Goal: Task Accomplishment & Management: Manage account settings

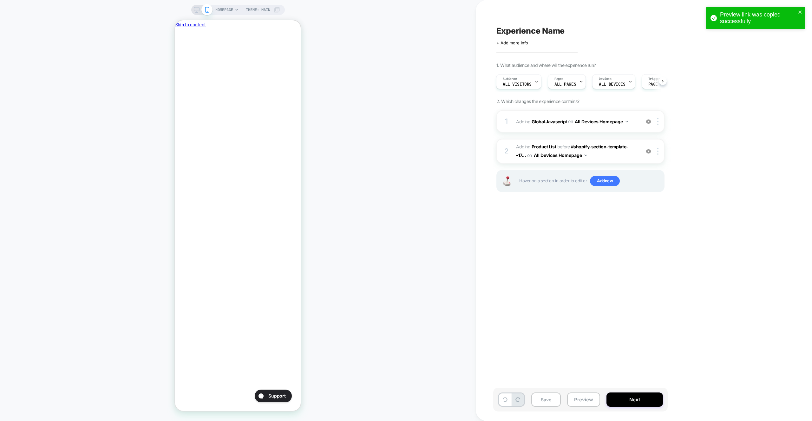
click at [398, 64] on div "HOMEPAGE Theme: MAIN" at bounding box center [238, 210] width 476 height 409
click at [578, 400] on button "Preview" at bounding box center [583, 400] width 33 height 14
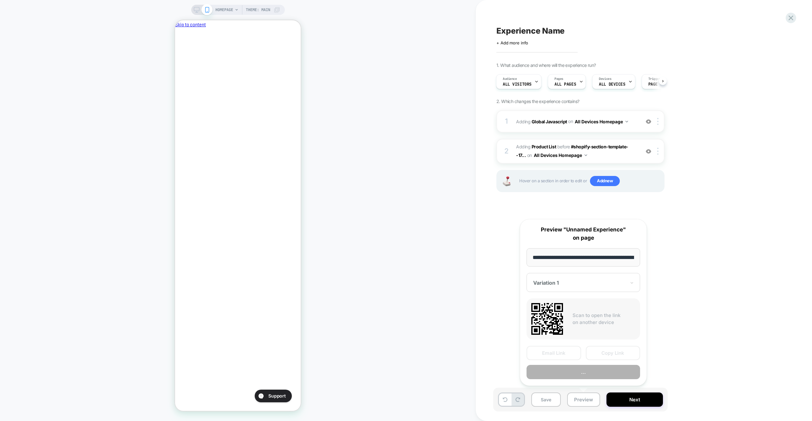
scroll to position [0, 27]
click at [588, 364] on div "Email Link Copy Link Preview" at bounding box center [584, 362] width 114 height 33
click at [586, 371] on button "Preview" at bounding box center [584, 373] width 114 height 14
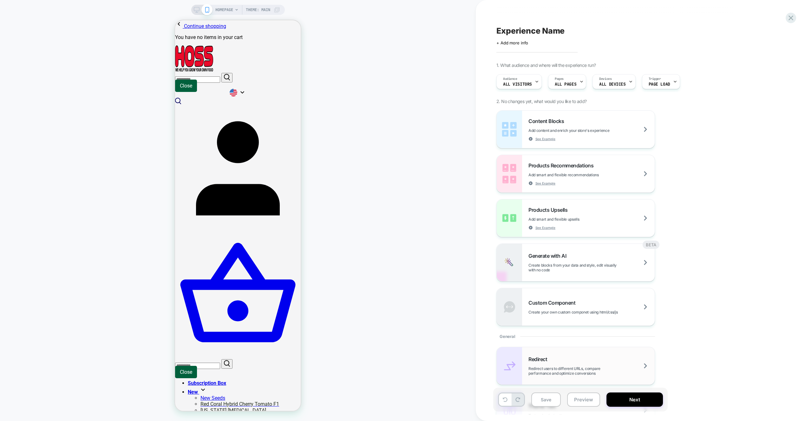
scroll to position [163, 0]
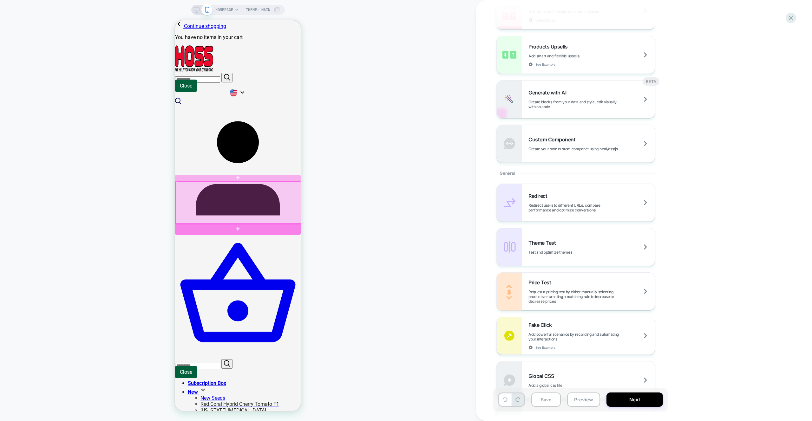
click at [272, 228] on div at bounding box center [238, 229] width 126 height 12
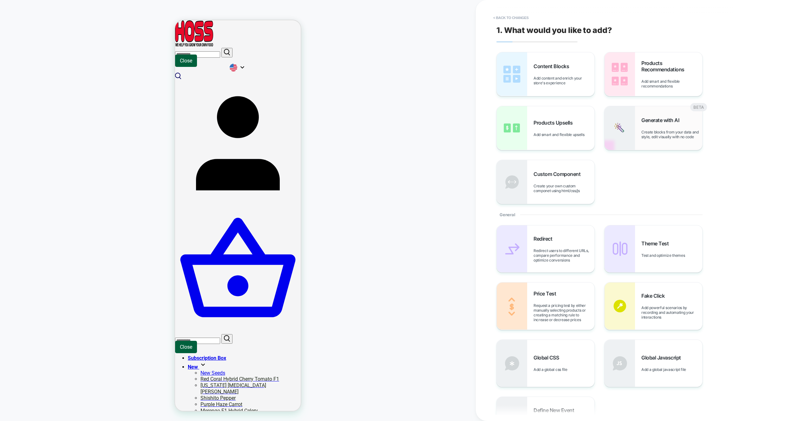
scroll to position [28, 0]
click at [659, 70] on span "Products Recommendations" at bounding box center [672, 66] width 61 height 13
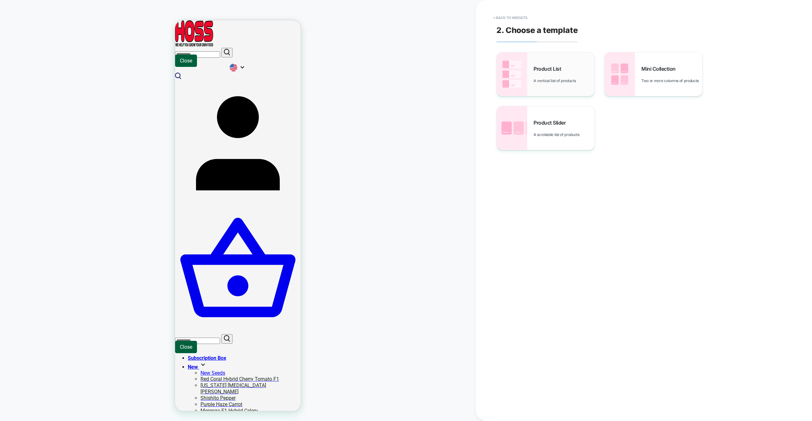
click at [530, 91] on div "Product List A vertical list of products" at bounding box center [546, 74] width 98 height 44
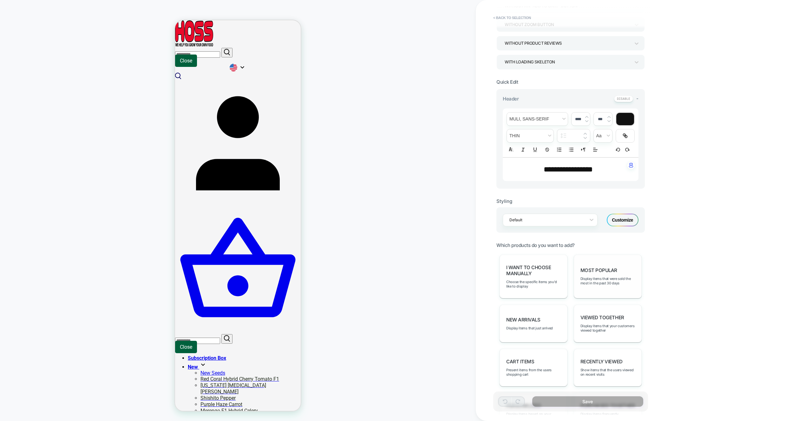
scroll to position [125, 0]
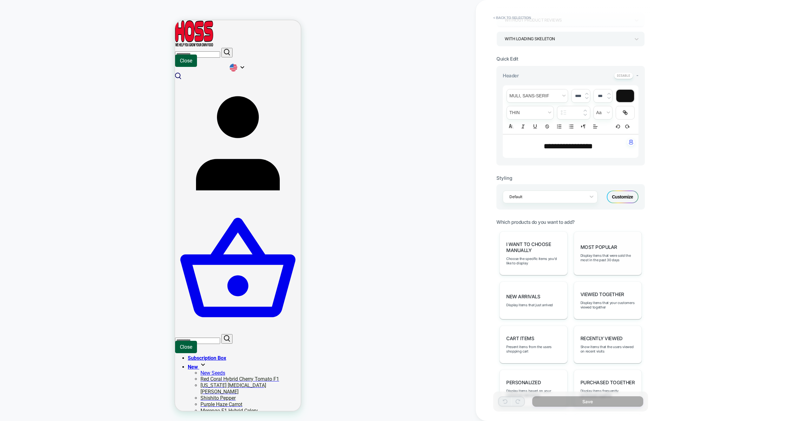
click at [595, 269] on div "Most Popular Display items that were sold the most in the past 30 days" at bounding box center [608, 254] width 68 height 44
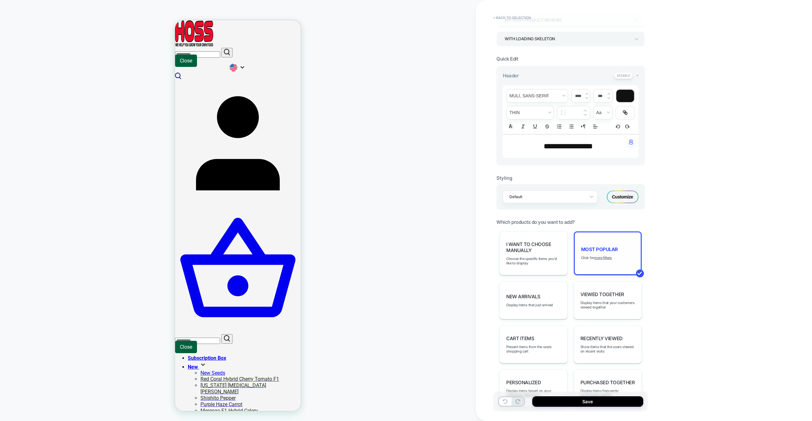
click at [603, 255] on div "Most Popular Click for more filters" at bounding box center [608, 254] width 68 height 44
click at [603, 258] on u "more filters" at bounding box center [603, 258] width 18 height 4
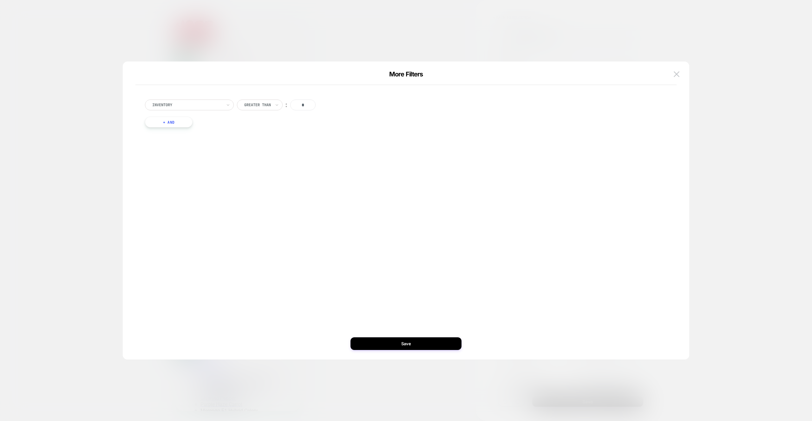
click at [173, 125] on button "+ And" at bounding box center [169, 122] width 48 height 11
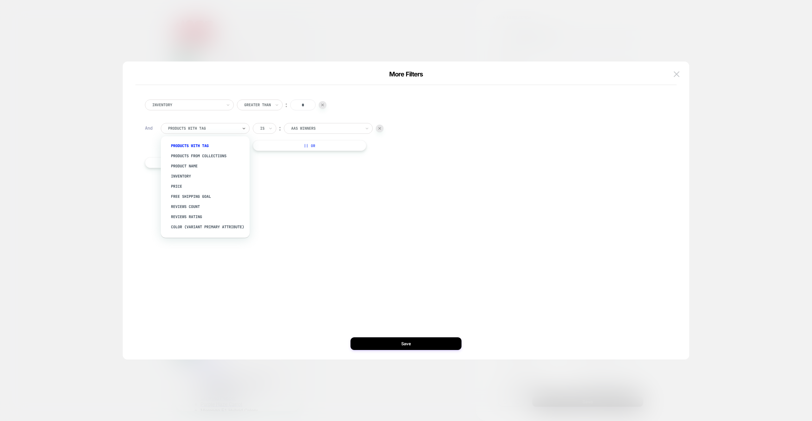
click at [180, 128] on div at bounding box center [203, 129] width 70 height 6
click at [205, 218] on div "Separate out color variants" at bounding box center [208, 218] width 82 height 10
click at [268, 134] on div "yes" at bounding box center [273, 128] width 26 height 11
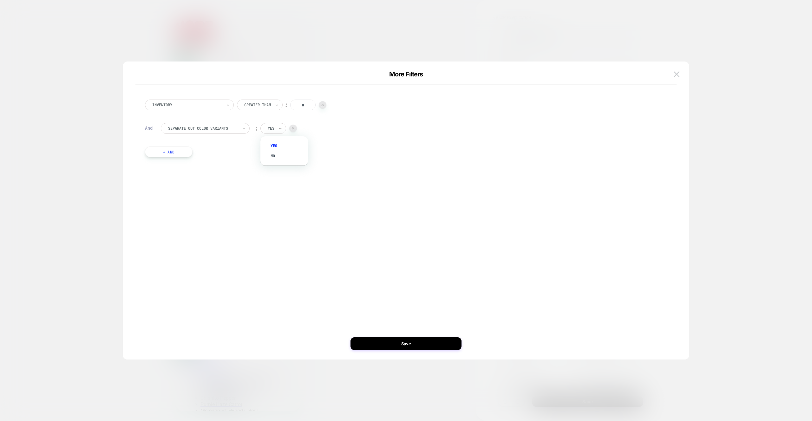
click at [276, 144] on div "yes" at bounding box center [287, 146] width 41 height 10
click at [408, 349] on button "Save" at bounding box center [406, 344] width 111 height 13
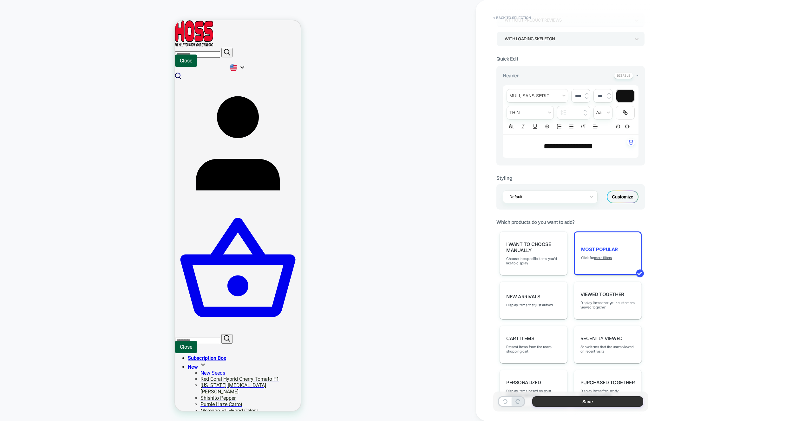
click at [562, 397] on button "Save" at bounding box center [587, 402] width 111 height 10
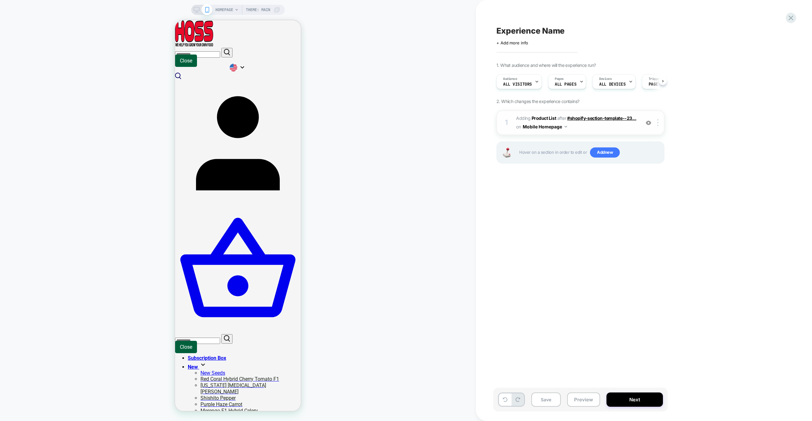
scroll to position [0, 0]
click at [660, 117] on div "1 #_loomi_addon_1759669188508 Adding Product List AFTER #shopify-section-templa…" at bounding box center [581, 122] width 168 height 25
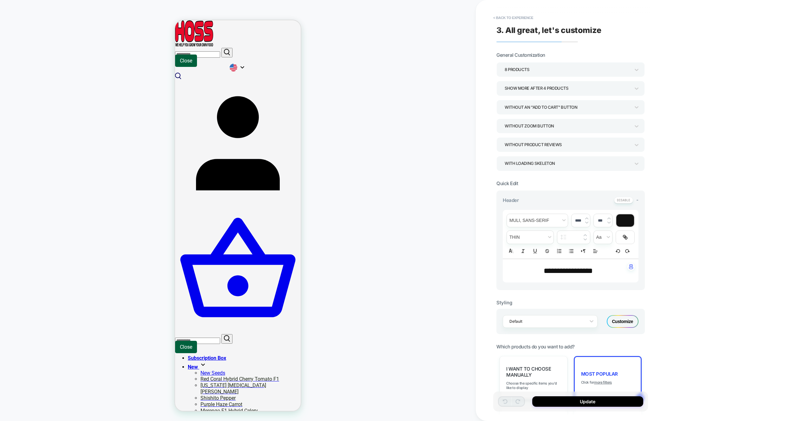
scroll to position [120, 0]
click at [524, 20] on button "< Back to experience" at bounding box center [513, 18] width 46 height 10
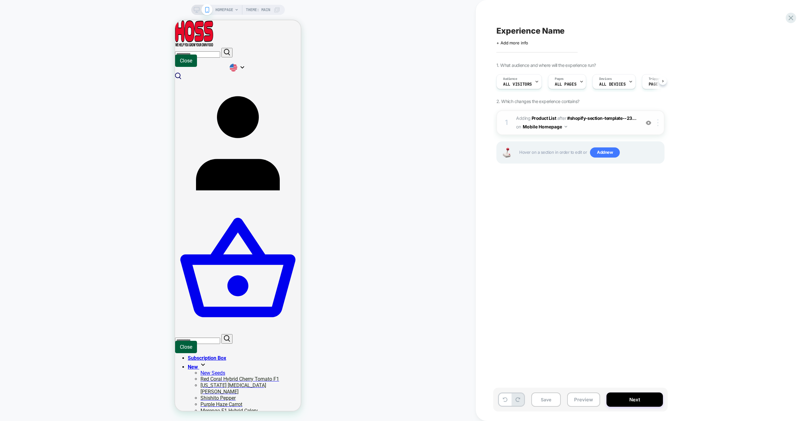
scroll to position [0, 0]
click at [655, 122] on div at bounding box center [659, 122] width 10 height 7
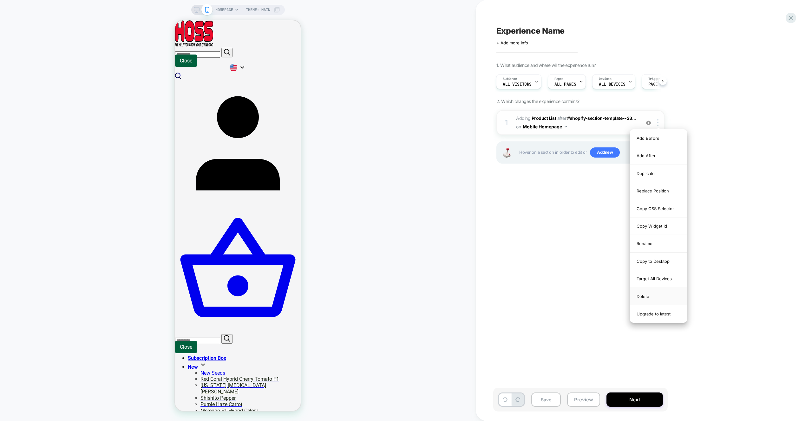
click at [651, 299] on div "Delete" at bounding box center [658, 296] width 56 height 17
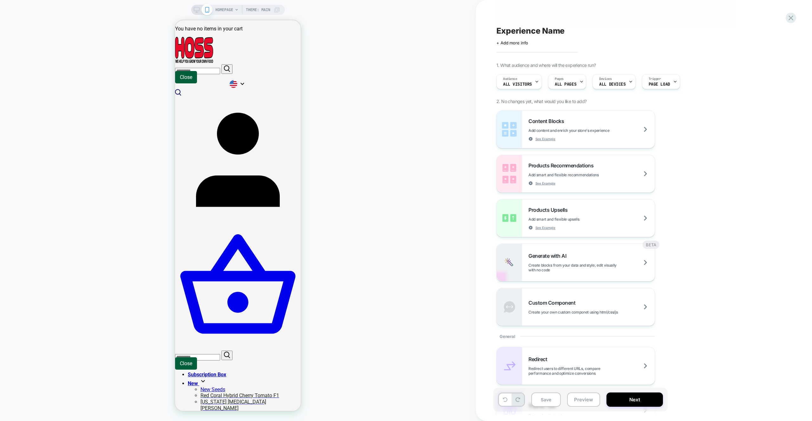
scroll to position [0, 0]
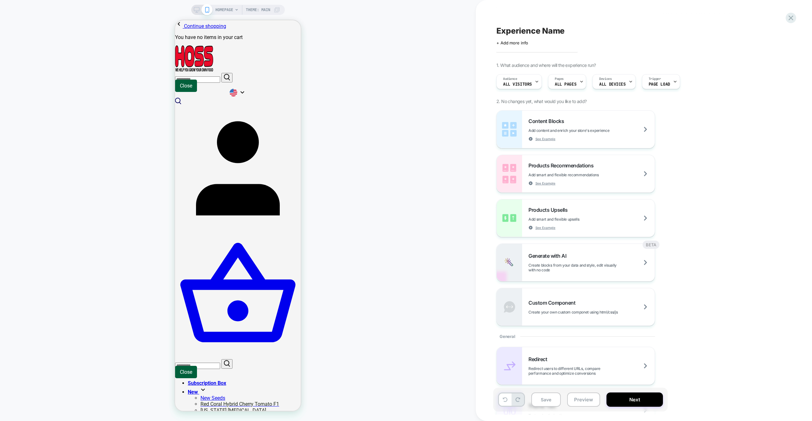
drag, startPoint x: 296, startPoint y: 170, endPoint x: 278, endPoint y: 220, distance: 52.7
drag, startPoint x: 212, startPoint y: 78, endPoint x: 219, endPoint y: 64, distance: 15.9
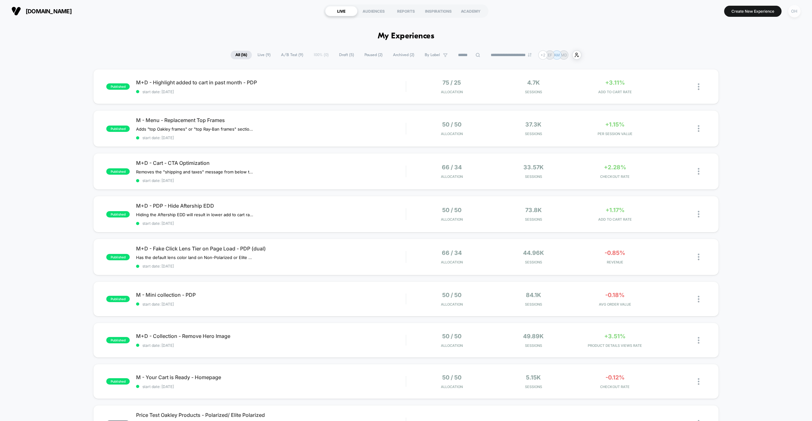
click at [797, 11] on div "OH" at bounding box center [794, 11] width 12 height 12
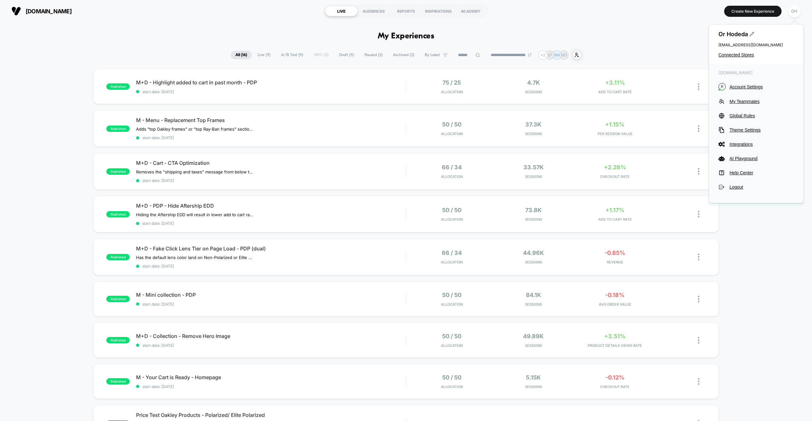
click at [733, 111] on div "revantoptics.com R Account Settings My Teammates Global Rules Theme Settings In…" at bounding box center [756, 130] width 95 height 133
click at [734, 115] on span "Global Rules" at bounding box center [762, 115] width 64 height 5
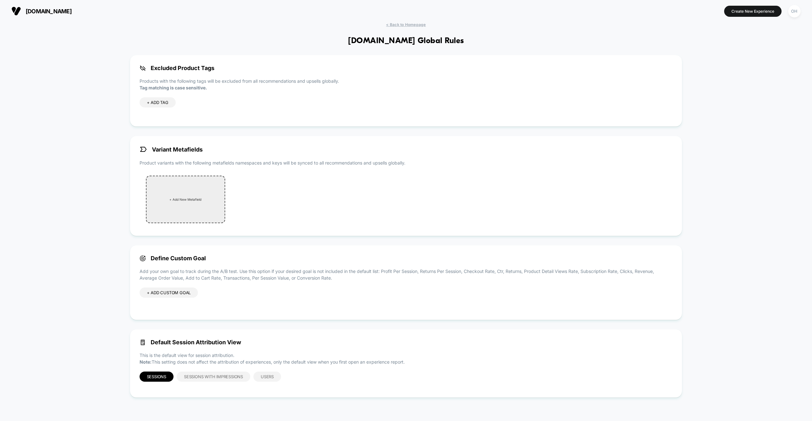
click at [193, 194] on div "+ Add New Metafield" at bounding box center [185, 200] width 79 height 48
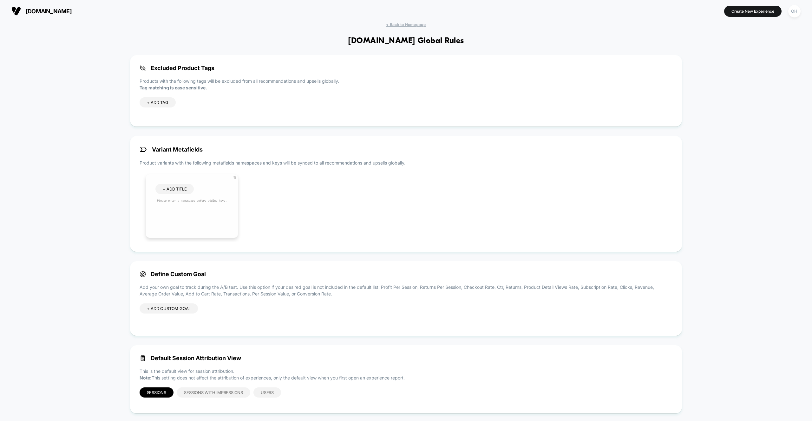
click at [176, 188] on span "+ ADD TITLE" at bounding box center [175, 189] width 24 height 5
click at [313, 19] on div "revantoptics.com Create New Experience OH" at bounding box center [406, 11] width 812 height 22
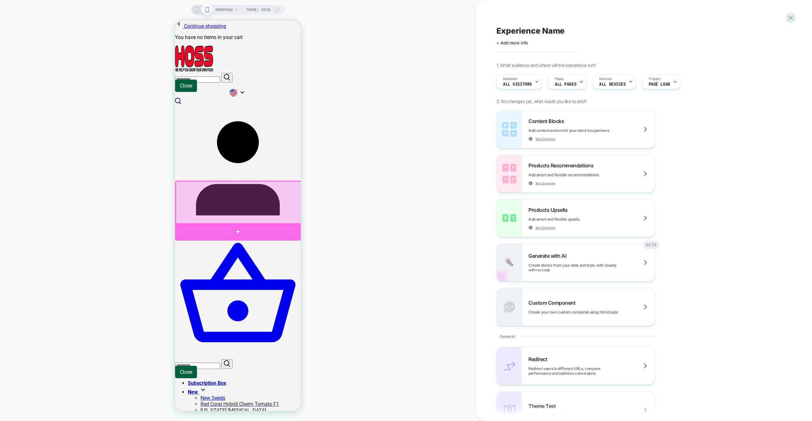
click at [282, 225] on div at bounding box center [238, 231] width 126 height 17
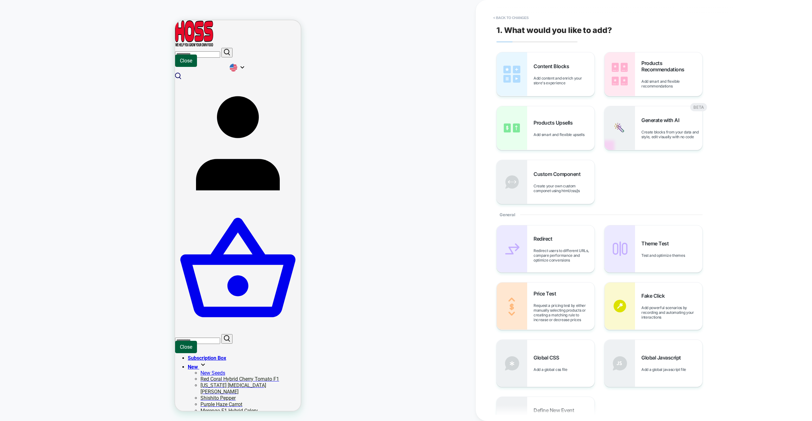
scroll to position [28, 0]
click at [562, 153] on div "Content Blocks Add content and enrich your store's experience Products Recommen…" at bounding box center [613, 128] width 232 height 152
click at [558, 135] on span "Add smart and flexible upsells" at bounding box center [561, 134] width 54 height 5
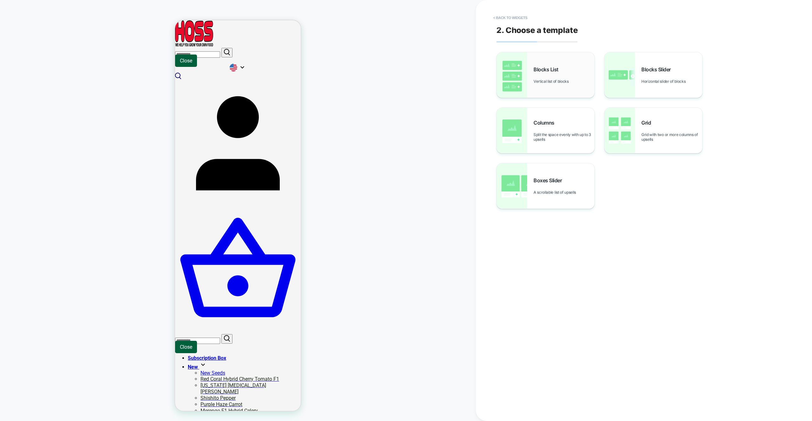
scroll to position [114, 0]
click at [542, 82] on span "Vertical list of blocks" at bounding box center [553, 81] width 38 height 5
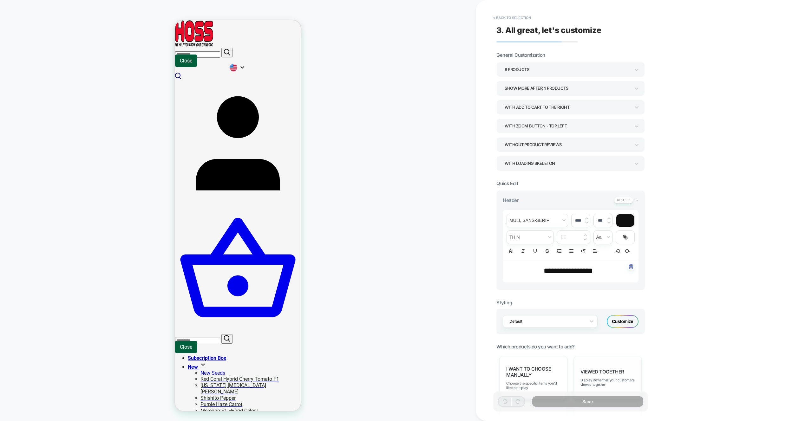
click at [615, 373] on span "Viewed Together" at bounding box center [603, 372] width 44 height 6
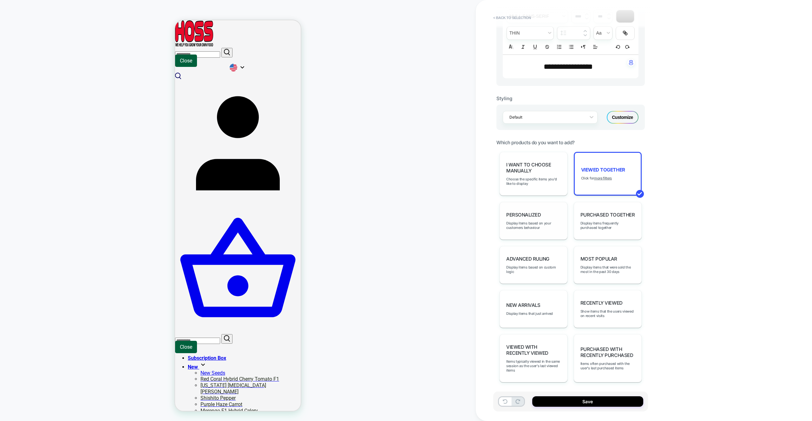
scroll to position [207, 0]
click at [602, 268] on span "Display items that were sold the most in the past 30 days" at bounding box center [608, 267] width 55 height 9
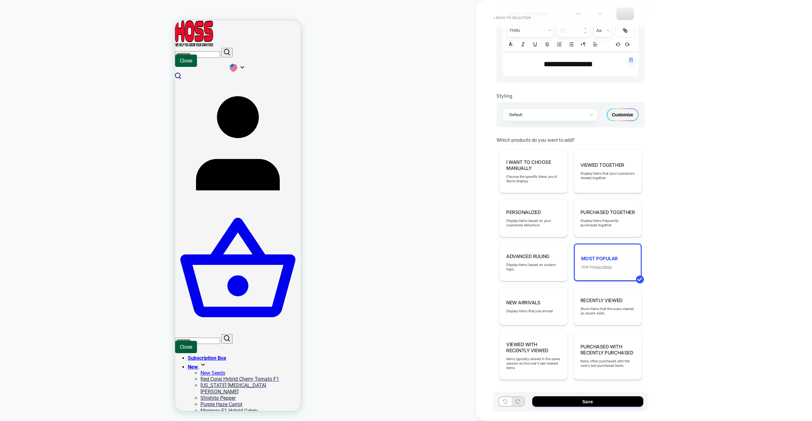
click at [603, 267] on u "more filters" at bounding box center [603, 267] width 18 height 4
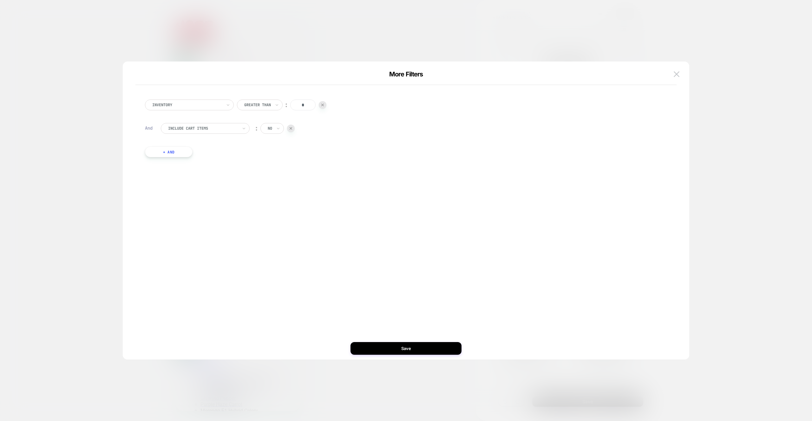
drag, startPoint x: 677, startPoint y: 76, endPoint x: 674, endPoint y: 82, distance: 7.1
click at [677, 76] on img at bounding box center [677, 73] width 6 height 5
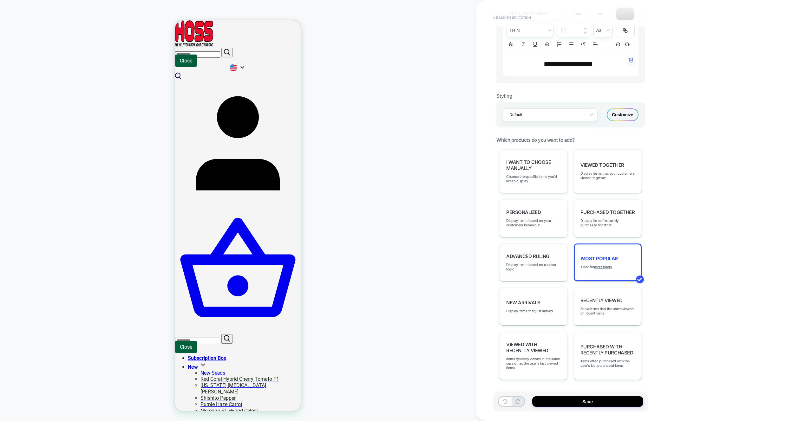
click at [541, 244] on div "Advanced Ruling Display items based on custom logic" at bounding box center [534, 263] width 68 height 38
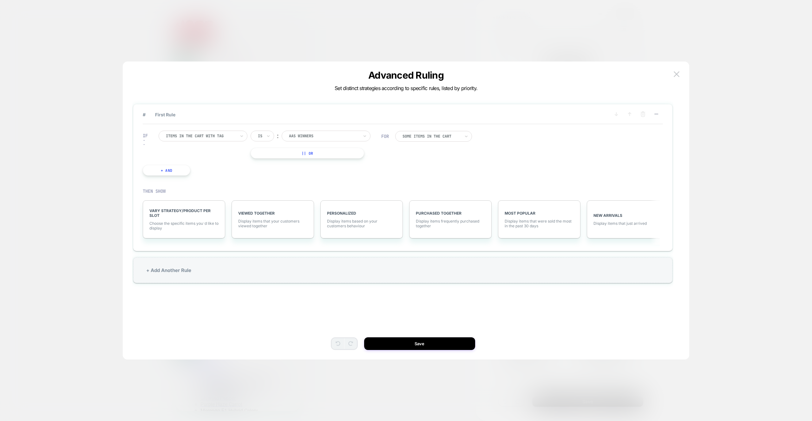
click at [198, 138] on div at bounding box center [201, 136] width 70 height 6
click at [529, 219] on span "Display items that were sold the most in the past 30 days" at bounding box center [539, 224] width 69 height 10
click at [533, 223] on span "More Filters (2)" at bounding box center [534, 223] width 26 height 5
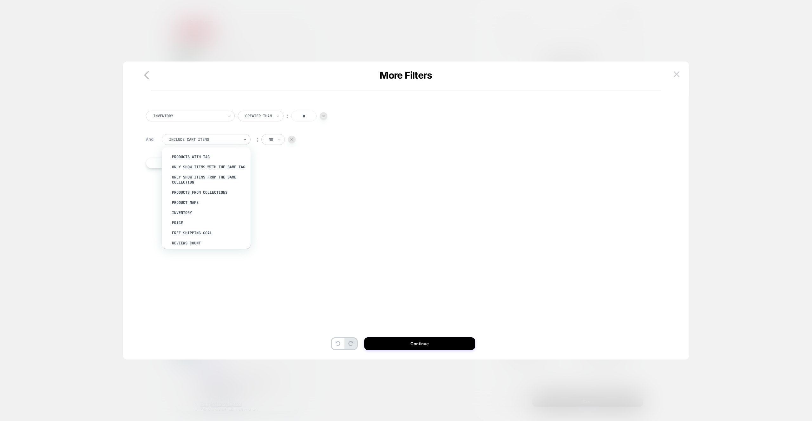
click at [188, 140] on div at bounding box center [204, 140] width 70 height 6
click at [203, 214] on div "free shipping goal" at bounding box center [209, 209] width 82 height 10
click at [155, 79] on p "More Filters" at bounding box center [406, 74] width 510 height 11
click at [145, 76] on icon "button" at bounding box center [146, 75] width 13 height 13
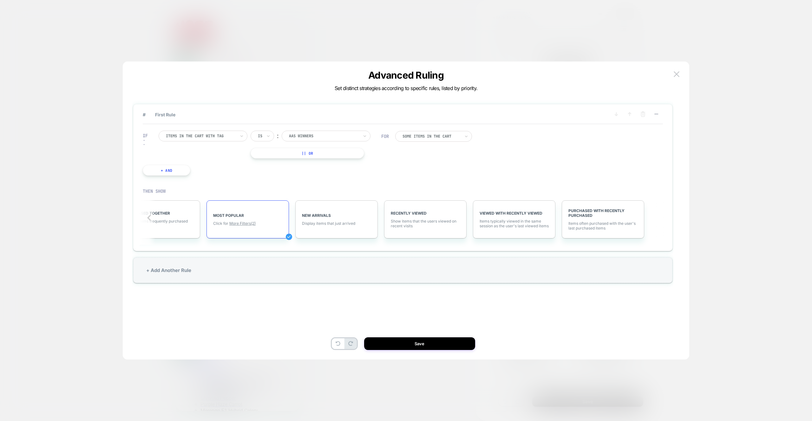
scroll to position [0, 292]
click at [144, 76] on div "# First Rule IF Items in the cart with tag Is ︰ AAS Winners || Or + And FOR Som…" at bounding box center [403, 210] width 548 height 273
click at [683, 75] on div "Advanced Ruling Set distinct strategies according to specific rules, listed by …" at bounding box center [406, 214] width 567 height 292
click at [681, 76] on button at bounding box center [677, 74] width 10 height 10
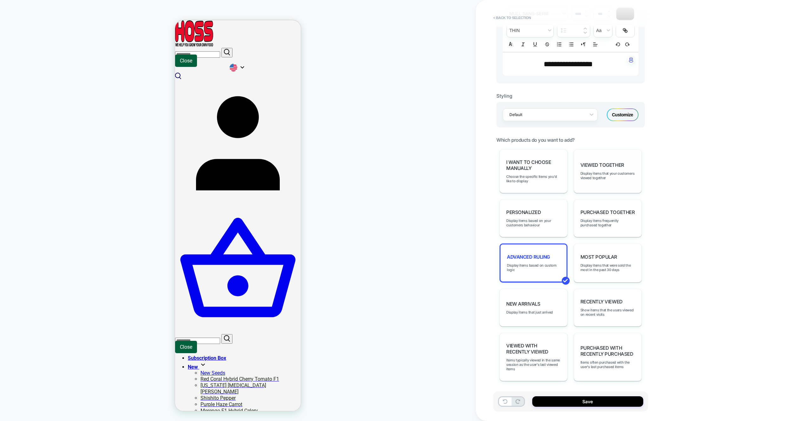
click at [603, 161] on div "Viewed Together Display items that your customers viewed together" at bounding box center [608, 171] width 68 height 44
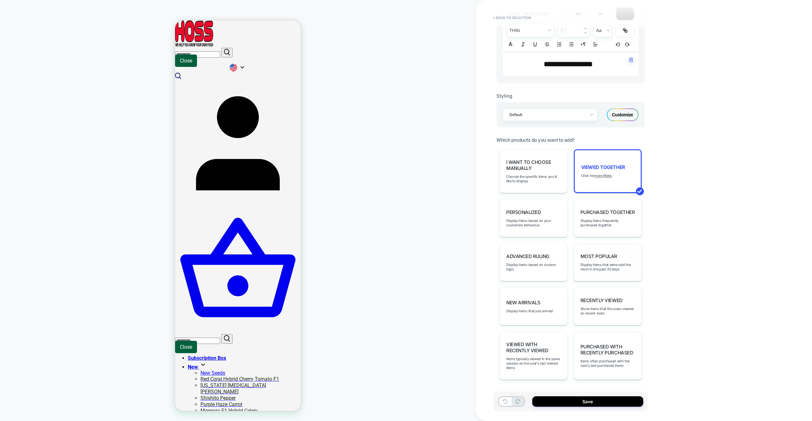
drag, startPoint x: 586, startPoint y: 269, endPoint x: 588, endPoint y: 273, distance: 4.0
click at [586, 269] on span "Display items that were sold the most in the past 30 days" at bounding box center [608, 267] width 55 height 9
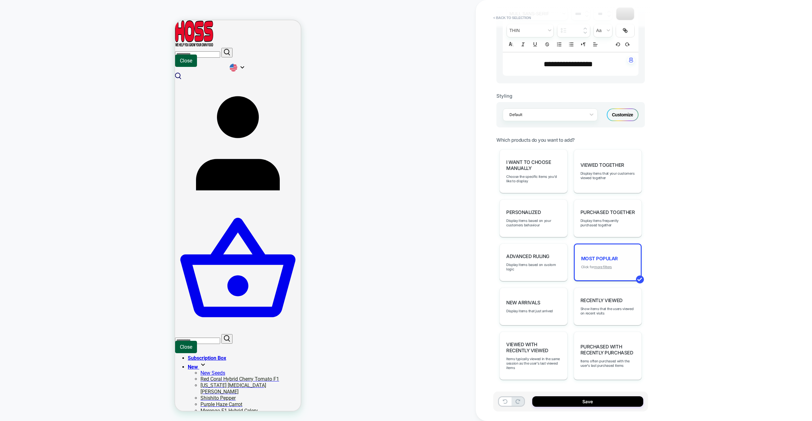
click at [603, 267] on u "more filters" at bounding box center [603, 267] width 18 height 4
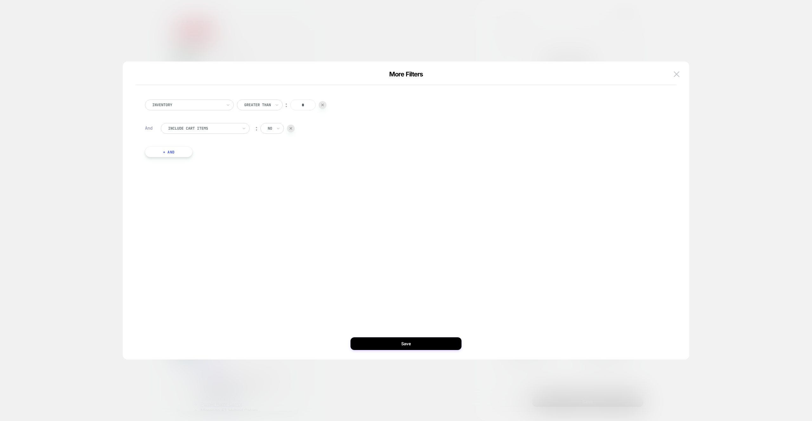
click at [230, 129] on div at bounding box center [203, 129] width 70 height 6
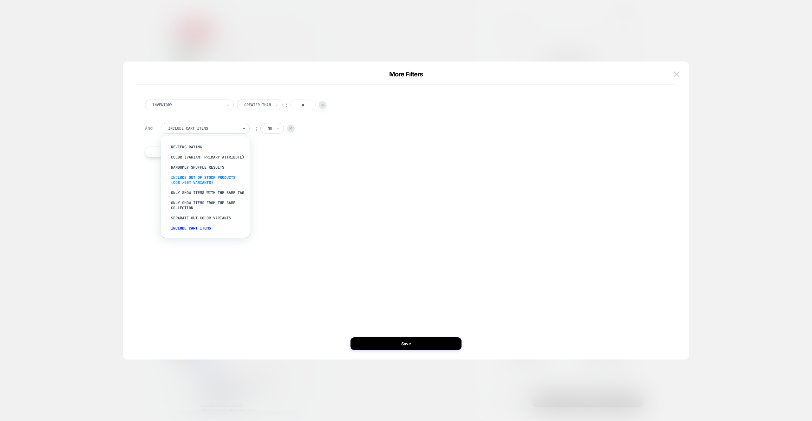
scroll to position [0, 0]
click at [207, 194] on div "free shipping goal" at bounding box center [208, 197] width 82 height 10
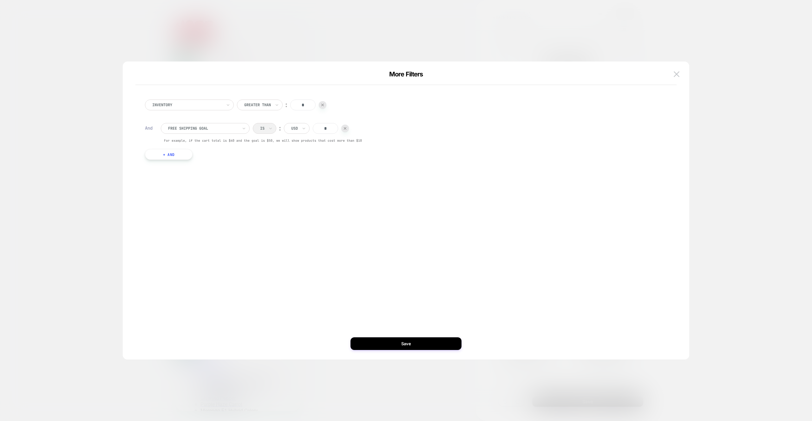
drag, startPoint x: 684, startPoint y: 80, endPoint x: 682, endPoint y: 77, distance: 3.6
click at [684, 80] on div "More Filters" at bounding box center [406, 77] width 567 height 15
click at [679, 73] on img at bounding box center [677, 73] width 6 height 5
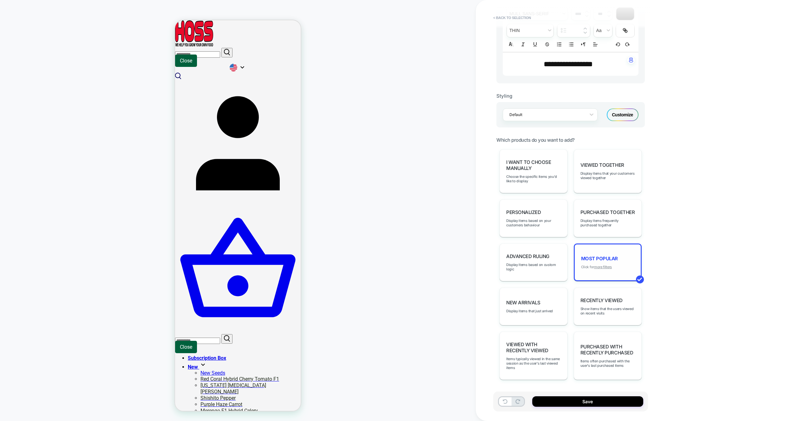
click at [612, 267] on u "more filters" at bounding box center [603, 267] width 18 height 4
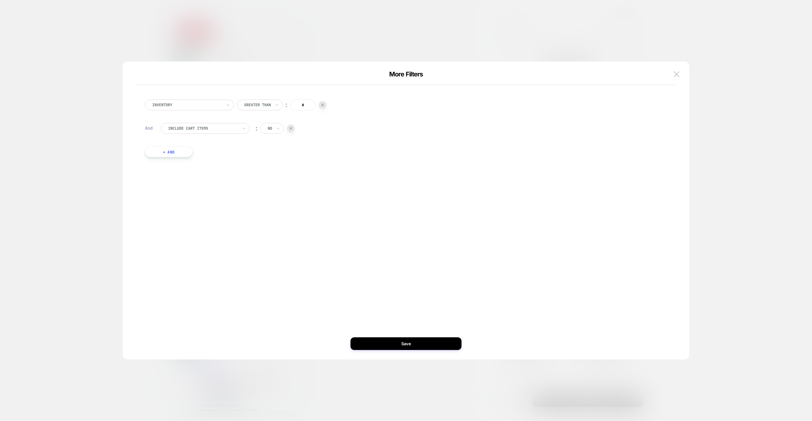
click at [236, 130] on div at bounding box center [203, 129] width 70 height 6
click at [668, 76] on div "More Filters" at bounding box center [405, 77] width 541 height 15
click at [675, 76] on img at bounding box center [677, 73] width 6 height 5
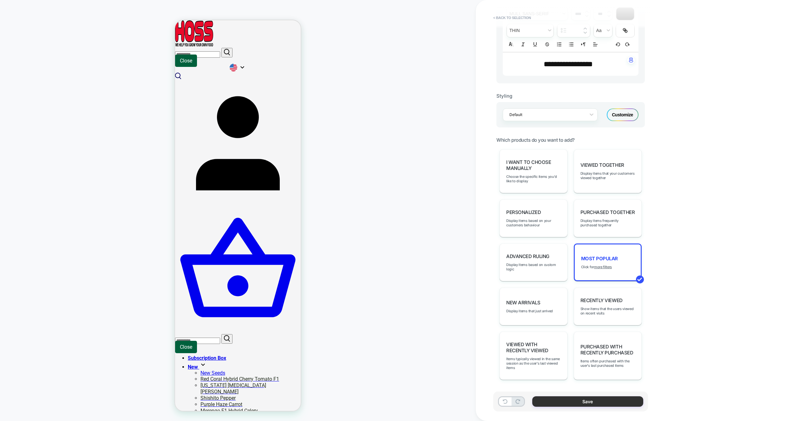
click at [607, 399] on button "Save" at bounding box center [587, 402] width 111 height 10
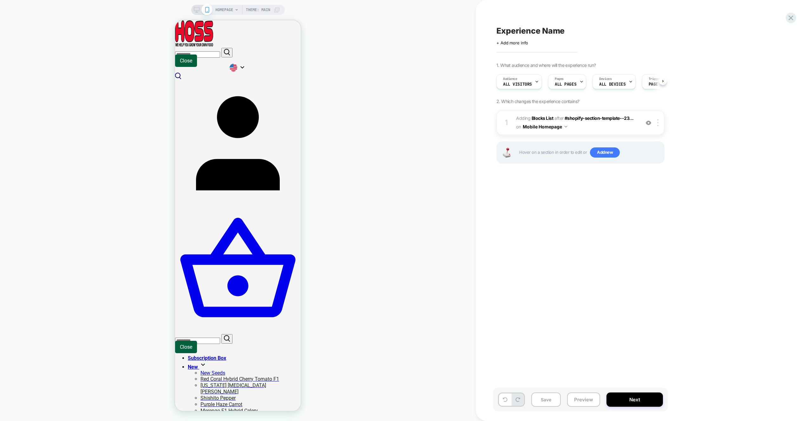
scroll to position [0, 0]
click at [658, 122] on img at bounding box center [657, 122] width 1 height 7
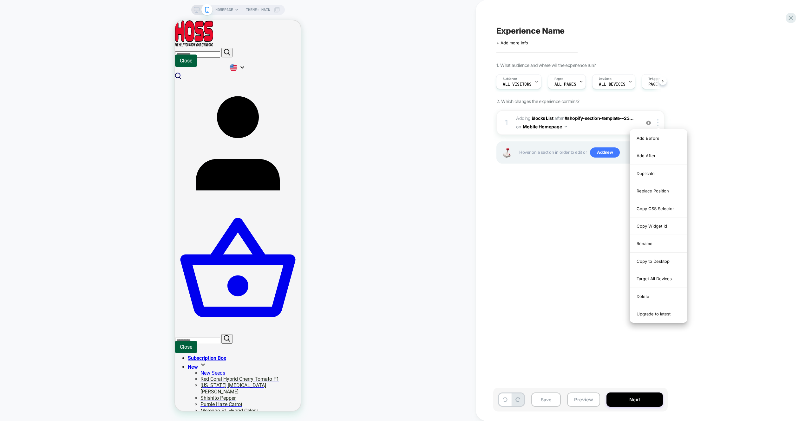
drag, startPoint x: 662, startPoint y: 284, endPoint x: 629, endPoint y: 346, distance: 69.7
click at [662, 284] on div "Target All Devices" at bounding box center [658, 278] width 56 height 17
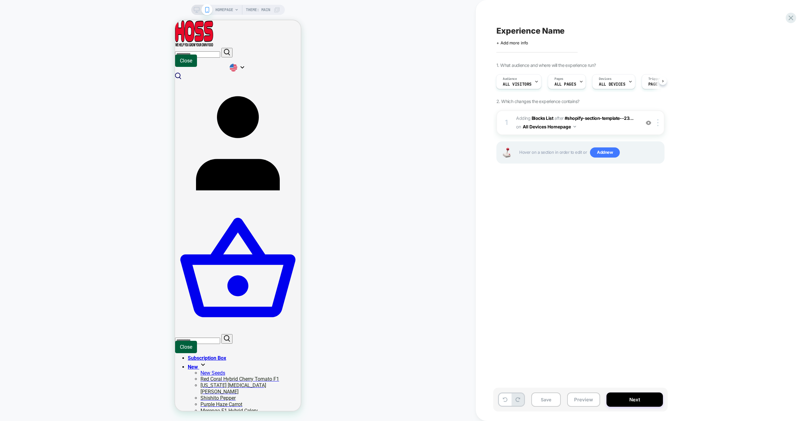
drag, startPoint x: 590, startPoint y: 398, endPoint x: 593, endPoint y: 387, distance: 11.1
click at [590, 398] on button "Preview" at bounding box center [583, 400] width 33 height 14
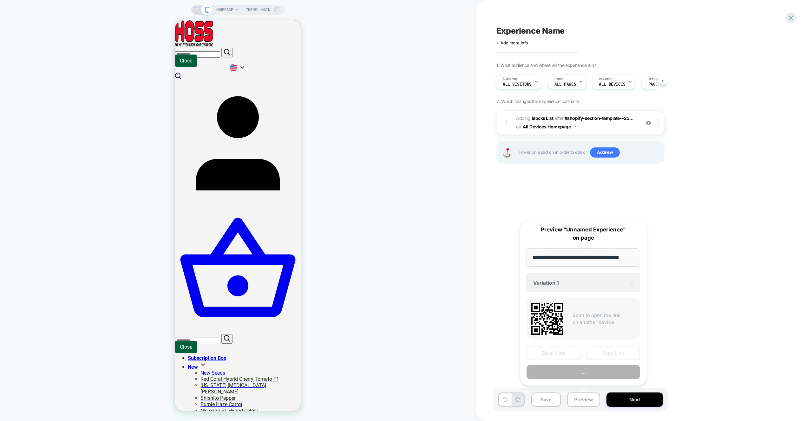
scroll to position [0, 7]
click at [599, 368] on button "Preview" at bounding box center [584, 373] width 114 height 14
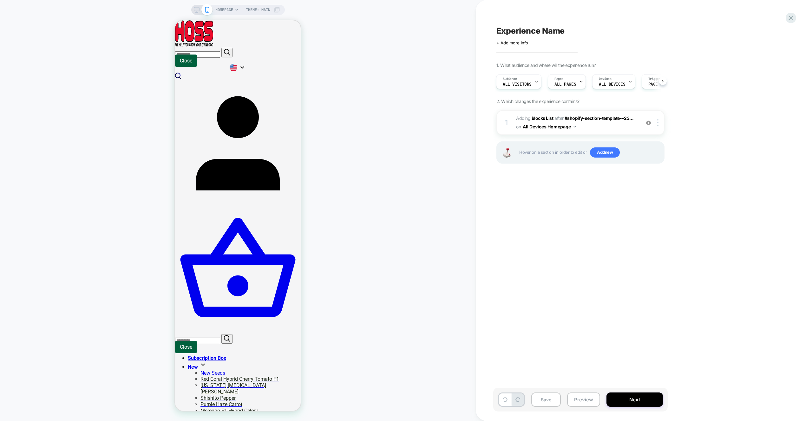
drag, startPoint x: 580, startPoint y: 124, endPoint x: 584, endPoint y: 124, distance: 4.8
click at [582, 124] on span "#_loomi_addon_1759669242214 Adding Blocks List AFTER #shopify-section-template-…" at bounding box center [576, 122] width 121 height 17
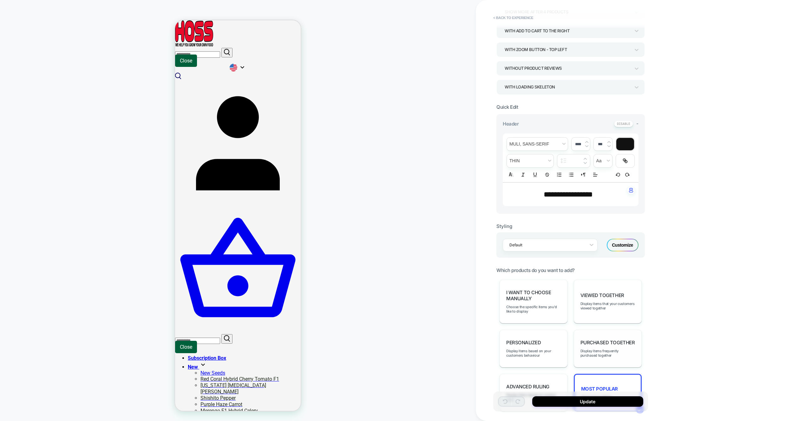
scroll to position [77, 0]
click at [615, 386] on span "Most Popular" at bounding box center [599, 388] width 37 height 6
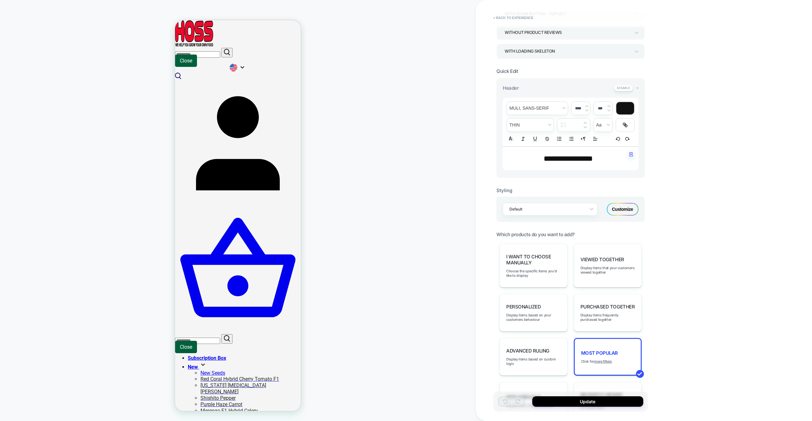
scroll to position [123, 0]
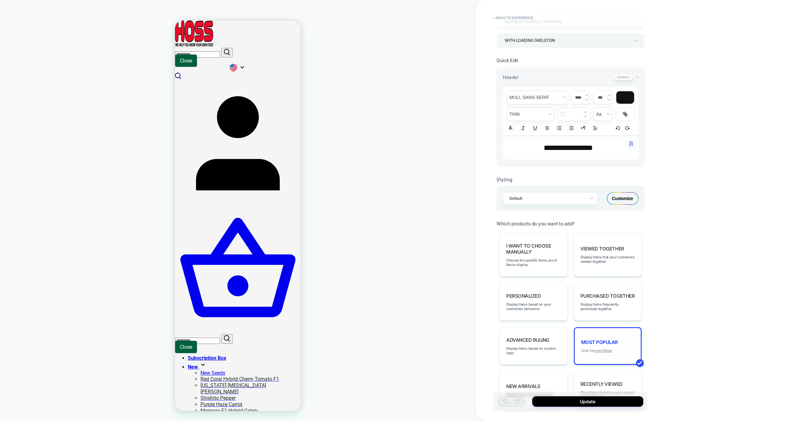
click at [604, 353] on u "more filters" at bounding box center [603, 351] width 18 height 4
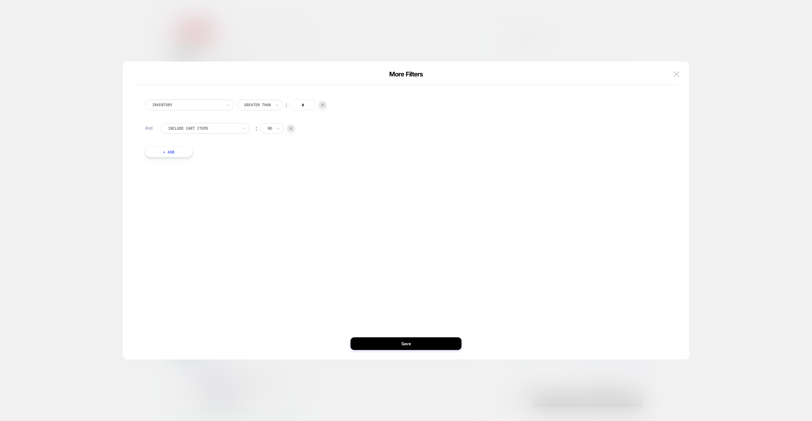
click at [192, 116] on div "Inventory Greater Than ︰ * And Include Cart Items ︰ no + And" at bounding box center [403, 128] width 522 height 77
click at [191, 133] on div "Include Cart Items" at bounding box center [205, 128] width 89 height 11
click at [200, 198] on div "free shipping goal" at bounding box center [208, 197] width 82 height 10
drag, startPoint x: 324, startPoint y: 132, endPoint x: 331, endPoint y: 132, distance: 6.7
click at [331, 132] on input "*" at bounding box center [325, 128] width 25 height 11
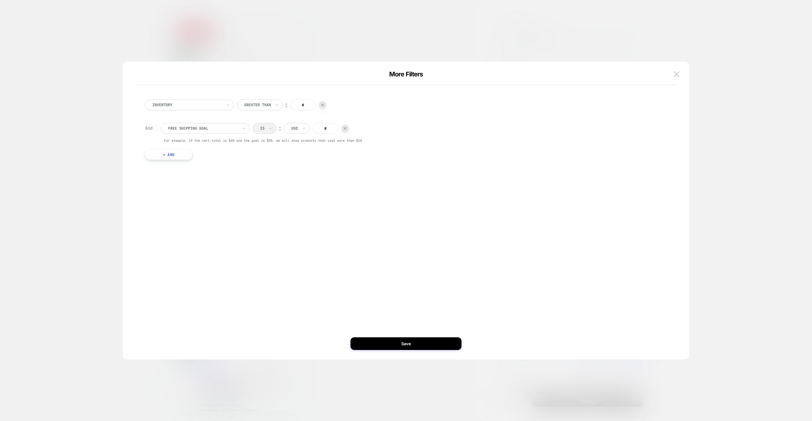
click at [199, 126] on div at bounding box center [203, 129] width 70 height 6
click at [685, 69] on div "More Filters Inventory Greater Than ︰ * And option products with tag focused, 1…" at bounding box center [406, 214] width 567 height 292
click at [678, 70] on button at bounding box center [677, 74] width 10 height 10
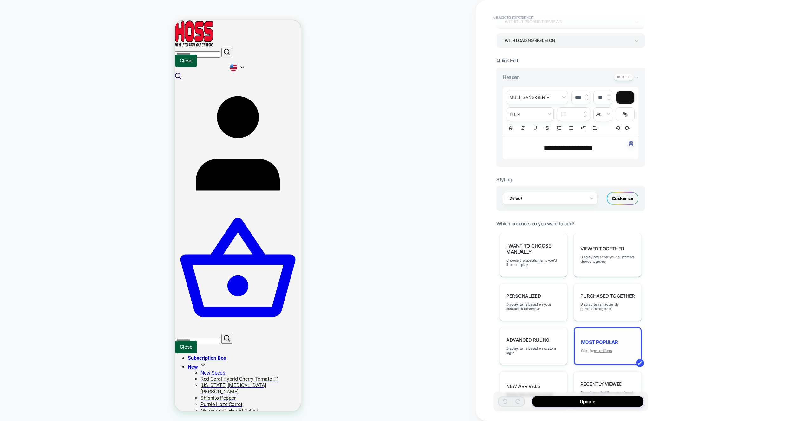
click at [601, 349] on u "more filters" at bounding box center [603, 351] width 18 height 4
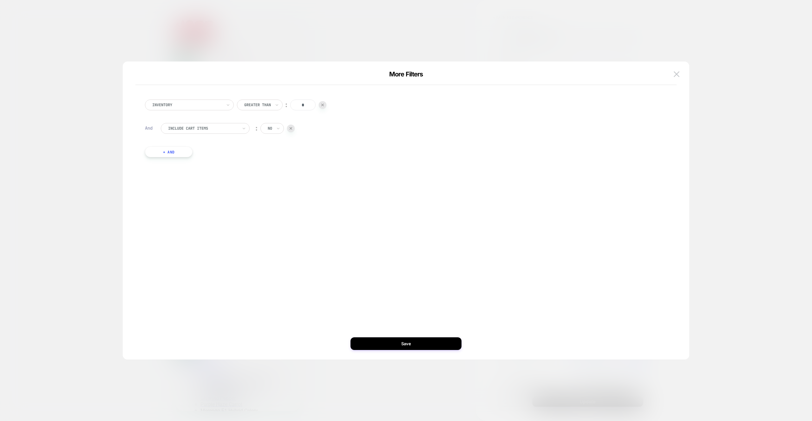
click at [436, 345] on button "Save" at bounding box center [406, 344] width 111 height 13
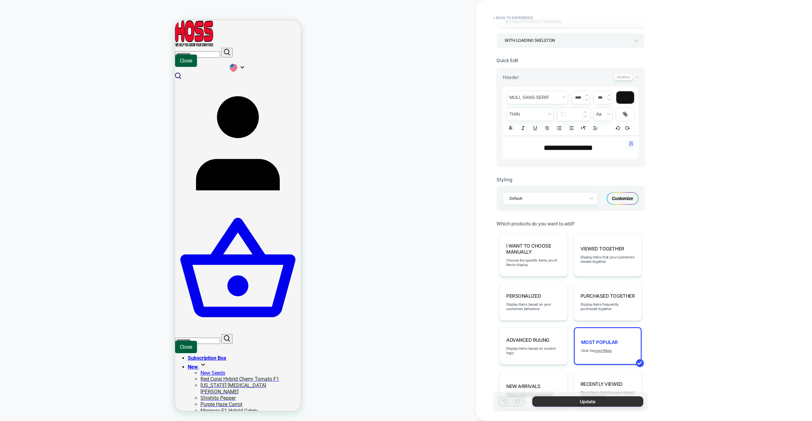
click at [641, 407] on div "Update" at bounding box center [570, 402] width 155 height 20
drag, startPoint x: 632, startPoint y: 404, endPoint x: 620, endPoint y: 399, distance: 12.3
click at [632, 404] on button "Update" at bounding box center [587, 402] width 111 height 10
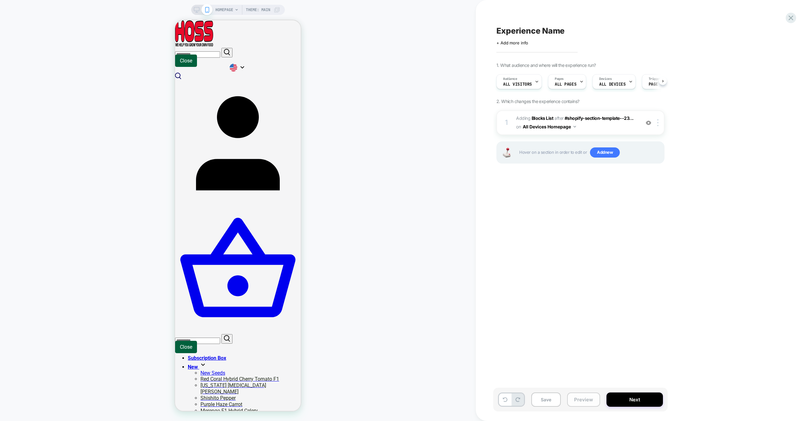
click at [578, 403] on button "Preview" at bounding box center [583, 400] width 33 height 14
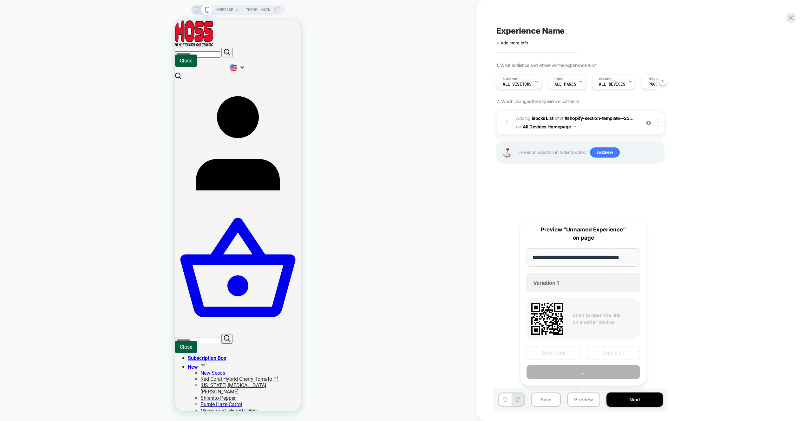
scroll to position [0, 0]
click at [579, 376] on button "..." at bounding box center [584, 373] width 114 height 14
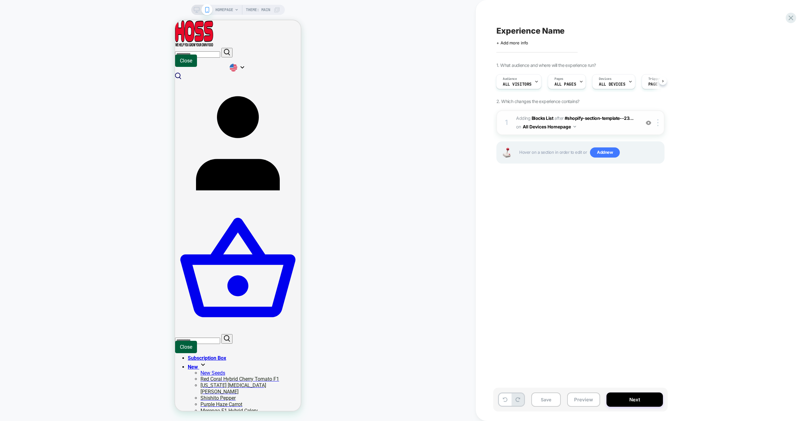
click at [602, 127] on span "#_loomi_addon_1759669242214 Adding Blocks List AFTER #shopify-section-template-…" at bounding box center [576, 122] width 121 height 17
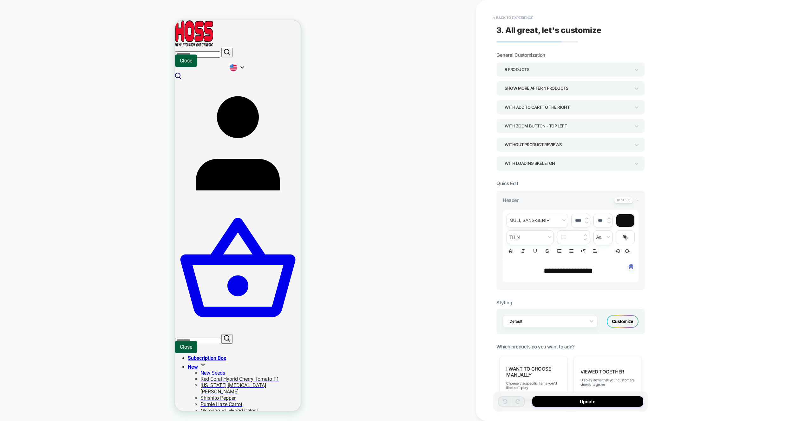
click at [619, 329] on div "Default Customize" at bounding box center [571, 321] width 148 height 25
click at [620, 321] on div "Customize" at bounding box center [623, 321] width 32 height 13
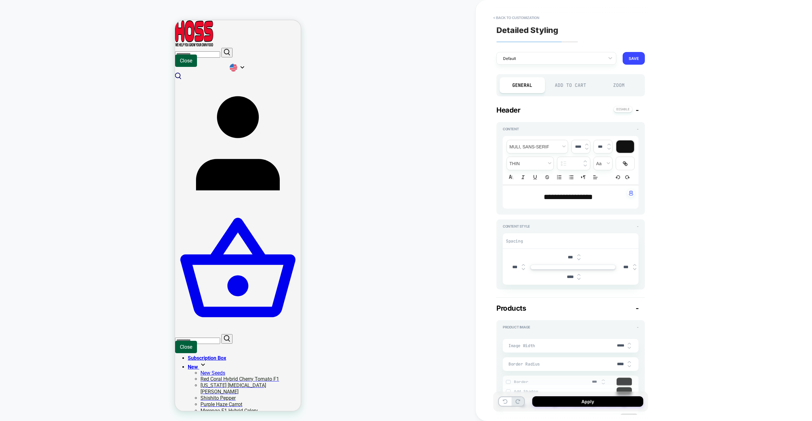
type textarea "*"
drag, startPoint x: 506, startPoint y: 27, endPoint x: 505, endPoint y: 21, distance: 6.1
click at [506, 27] on span "Detailed Styling" at bounding box center [528, 30] width 62 height 10
click at [504, 18] on button "< Back to customization" at bounding box center [516, 18] width 52 height 10
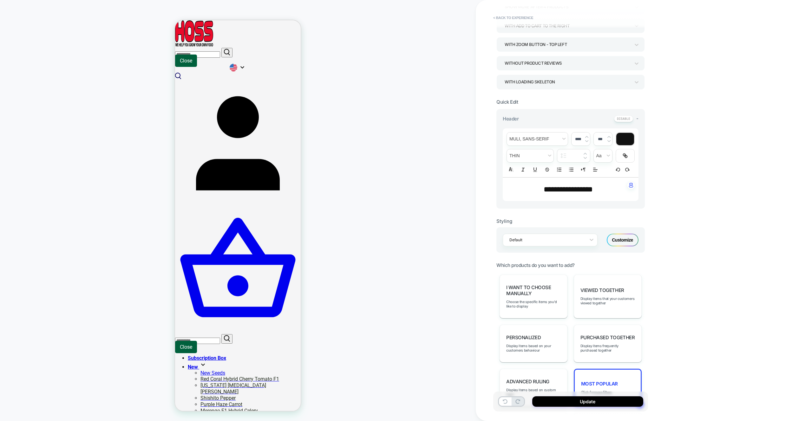
scroll to position [196, 0]
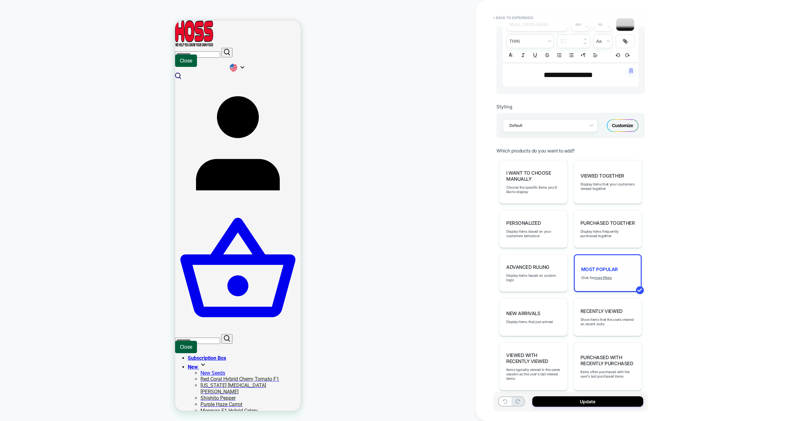
click at [602, 272] on span "Most Popular" at bounding box center [599, 270] width 37 height 6
click at [602, 276] on u "more filters" at bounding box center [603, 278] width 18 height 4
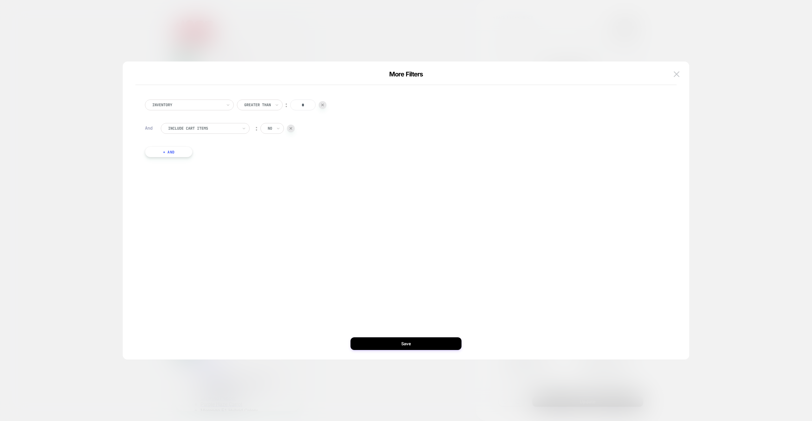
click at [182, 150] on button "+ And" at bounding box center [169, 152] width 48 height 11
click at [188, 156] on div at bounding box center [203, 158] width 70 height 6
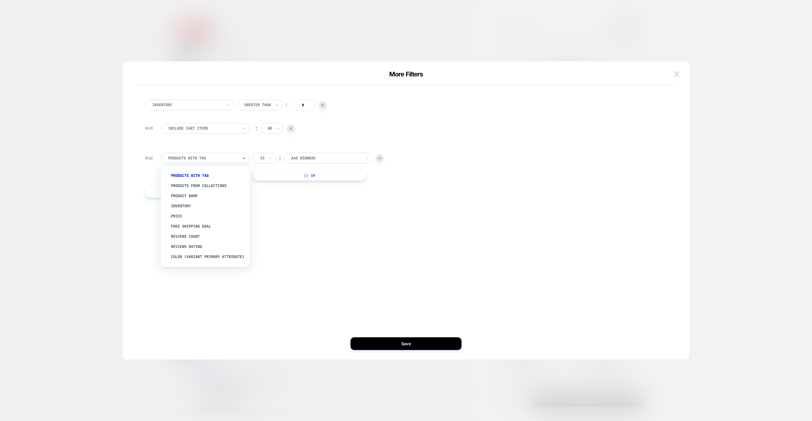
scroll to position [80, 0]
drag, startPoint x: 233, startPoint y: 246, endPoint x: 237, endPoint y: 244, distance: 4.4
click at [233, 246] on div "Separate out color variants" at bounding box center [208, 248] width 82 height 10
click at [407, 336] on div "Inventory Greater Than ︰ * And Include Cart Items ︰ no And Separate out color v…" at bounding box center [403, 210] width 548 height 273
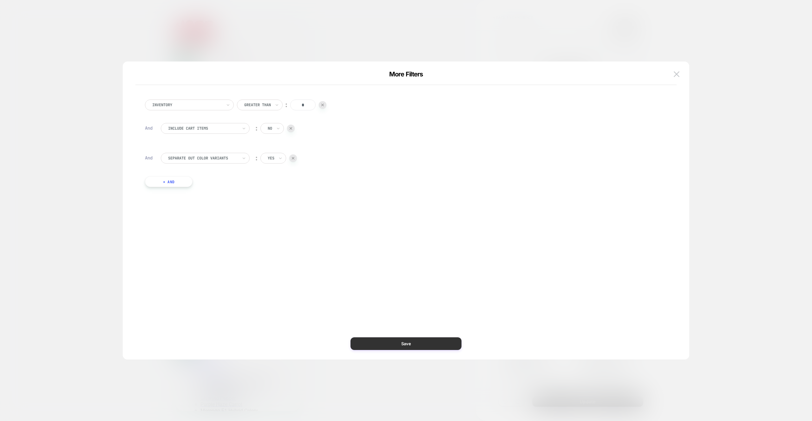
click at [452, 347] on button "Save" at bounding box center [406, 344] width 111 height 13
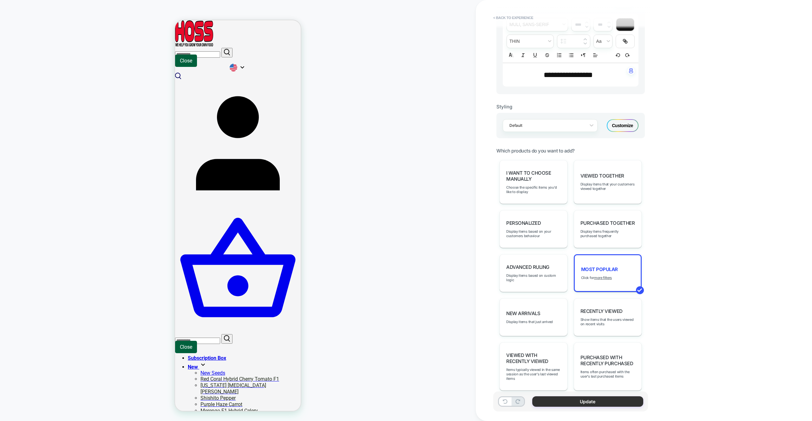
click at [570, 397] on button "Update" at bounding box center [587, 402] width 111 height 10
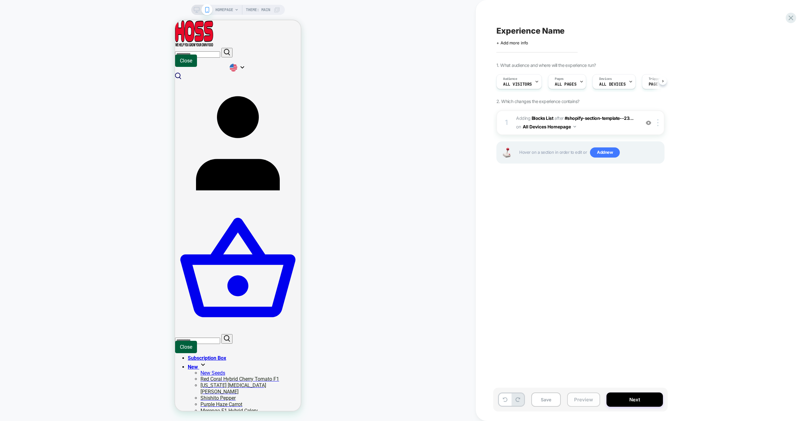
click at [585, 399] on button "Preview" at bounding box center [583, 400] width 33 height 14
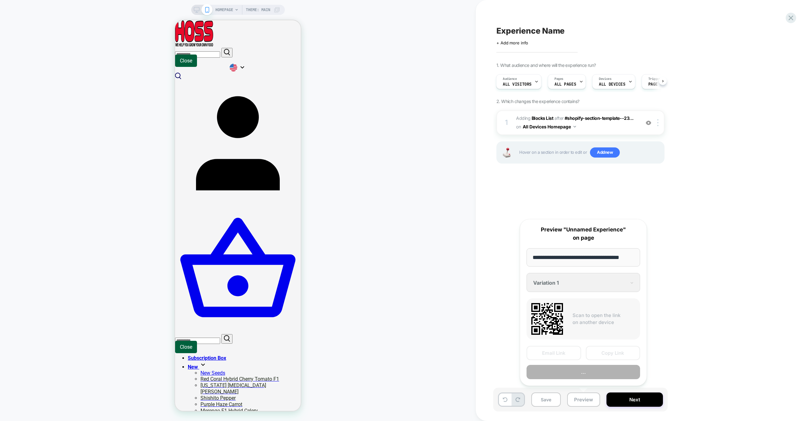
scroll to position [0, 7]
click at [580, 373] on button "Preview" at bounding box center [584, 373] width 114 height 14
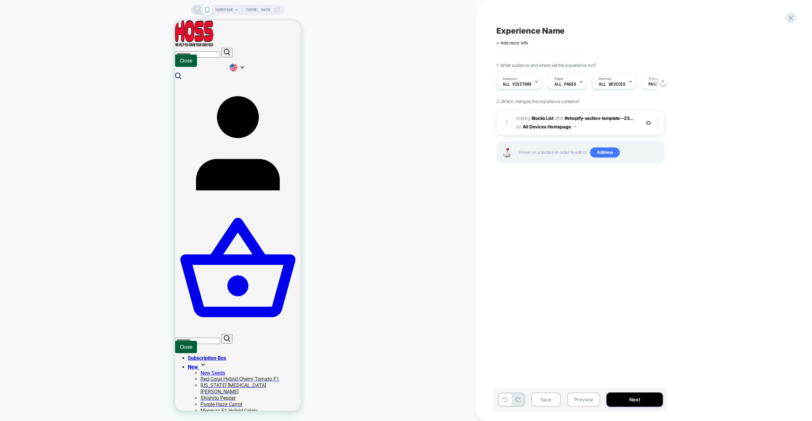
scroll to position [0, 0]
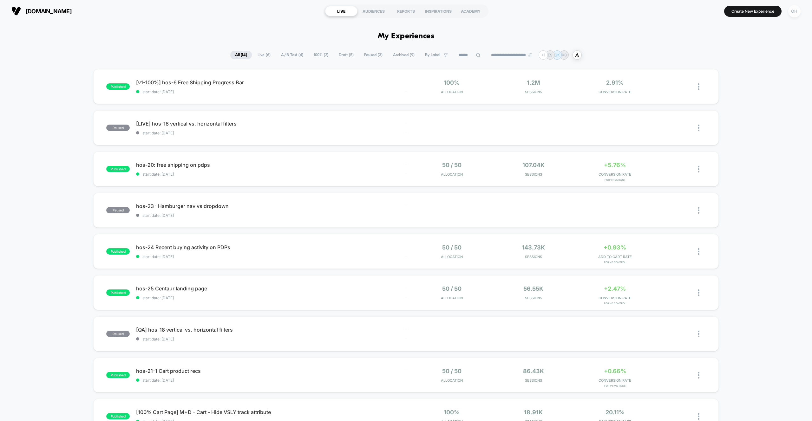
click at [798, 13] on div "OH" at bounding box center [794, 11] width 12 height 12
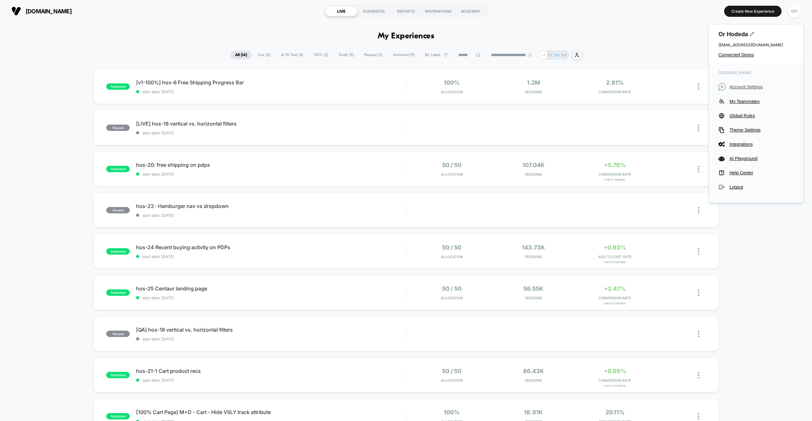
click at [741, 85] on span "Account Settings" at bounding box center [762, 86] width 64 height 5
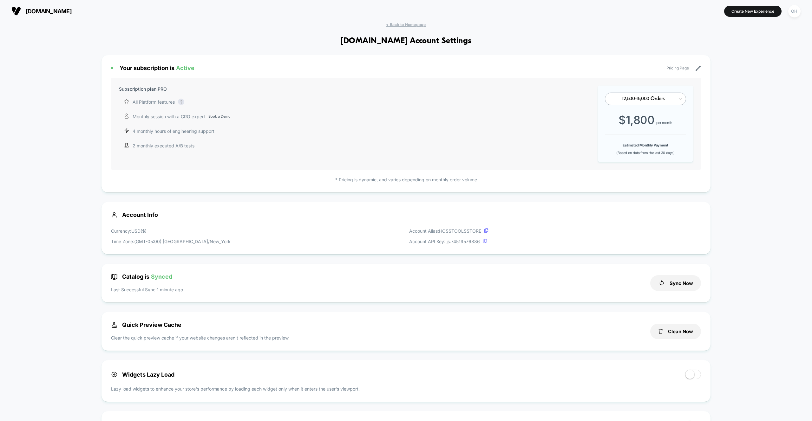
scroll to position [86, 0]
drag, startPoint x: 797, startPoint y: 9, endPoint x: 791, endPoint y: 19, distance: 11.9
click at [797, 9] on div "OH" at bounding box center [794, 11] width 12 height 12
click at [737, 50] on div "Or Hodeda [EMAIL_ADDRESS][DOMAIN_NAME] Connected Stores" at bounding box center [756, 43] width 95 height 39
drag, startPoint x: 737, startPoint y: 53, endPoint x: 691, endPoint y: 42, distance: 46.7
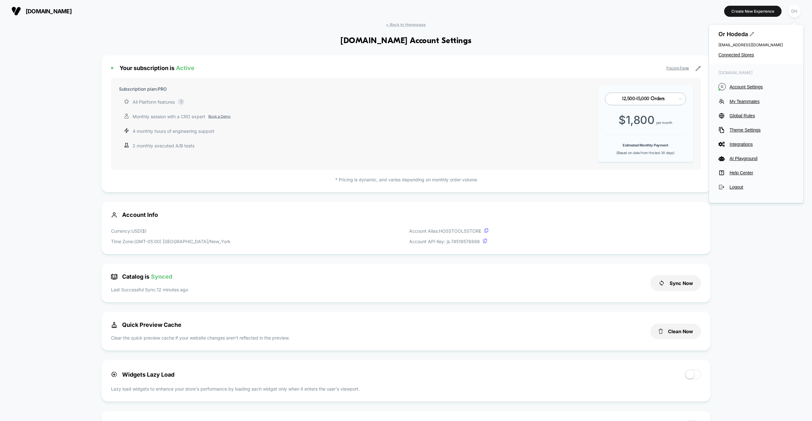
click at [737, 53] on span "Connected Stores" at bounding box center [757, 54] width 76 height 5
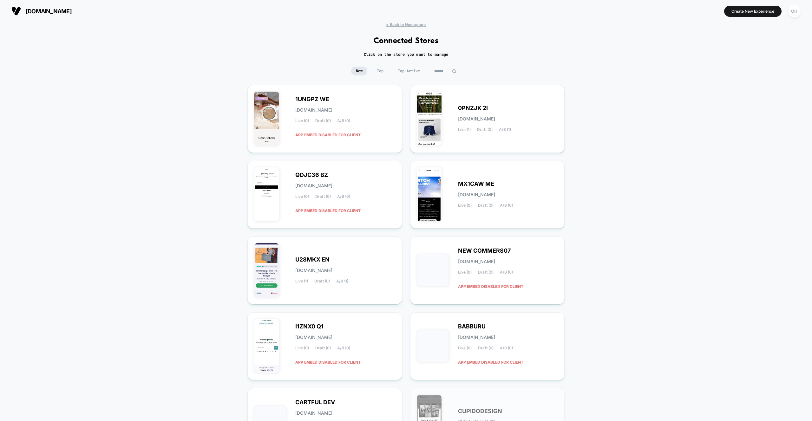
click at [434, 72] on input at bounding box center [446, 71] width 32 height 9
type input "*"
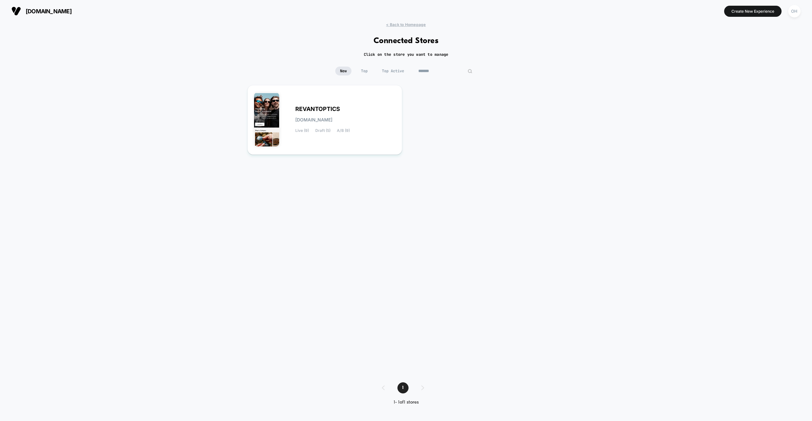
type input "*******"
drag, startPoint x: 410, startPoint y: 140, endPoint x: 405, endPoint y: 139, distance: 4.2
click at [410, 140] on div "REVANTOPTICS [DOMAIN_NAME] Live (9) Draft (5) A/B (9)" at bounding box center [405, 227] width 317 height 285
click at [394, 136] on div "REVANTOPTICS [DOMAIN_NAME] Live (9) Draft (5) A/B (9)" at bounding box center [325, 120] width 142 height 56
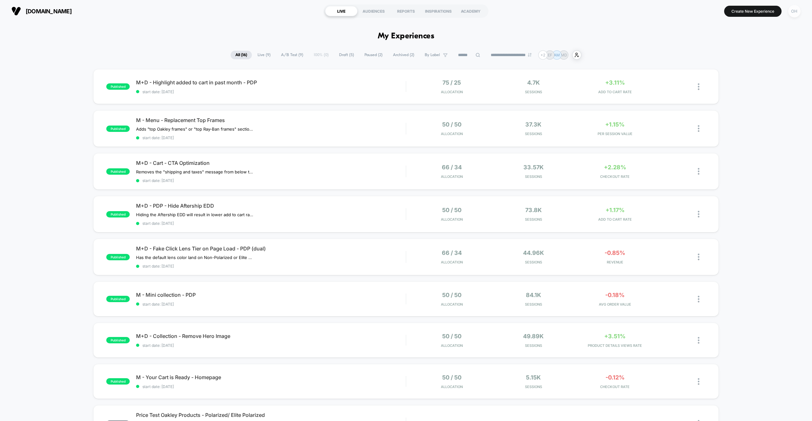
click at [789, 14] on div "OH" at bounding box center [794, 11] width 12 height 12
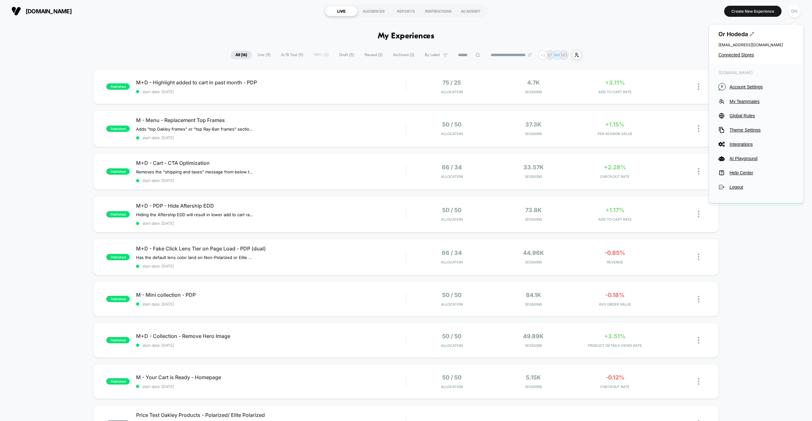
click at [747, 88] on span "Account Settings" at bounding box center [762, 86] width 64 height 5
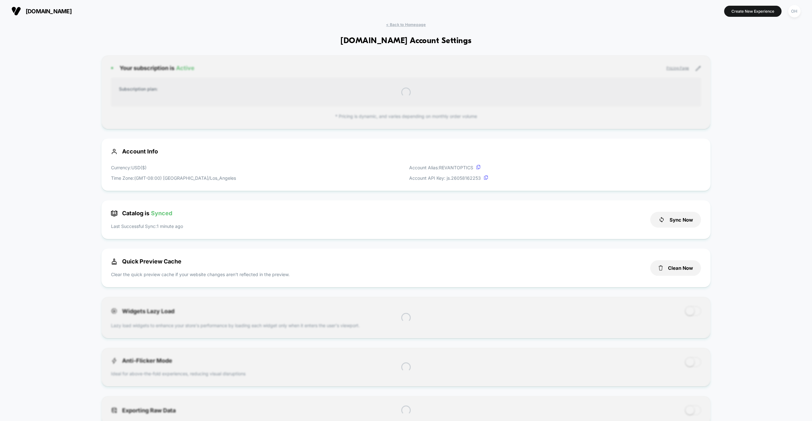
scroll to position [86, 0]
